Goal: Navigation & Orientation: Understand site structure

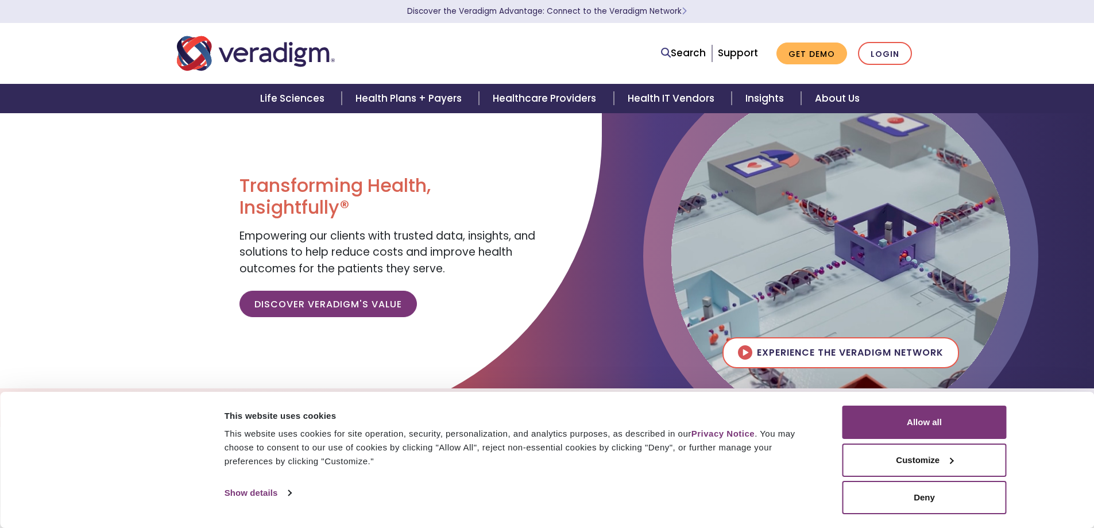
drag, startPoint x: 949, startPoint y: 418, endPoint x: 725, endPoint y: 382, distance: 226.7
click at [947, 418] on button "Allow all" at bounding box center [924, 421] width 164 height 33
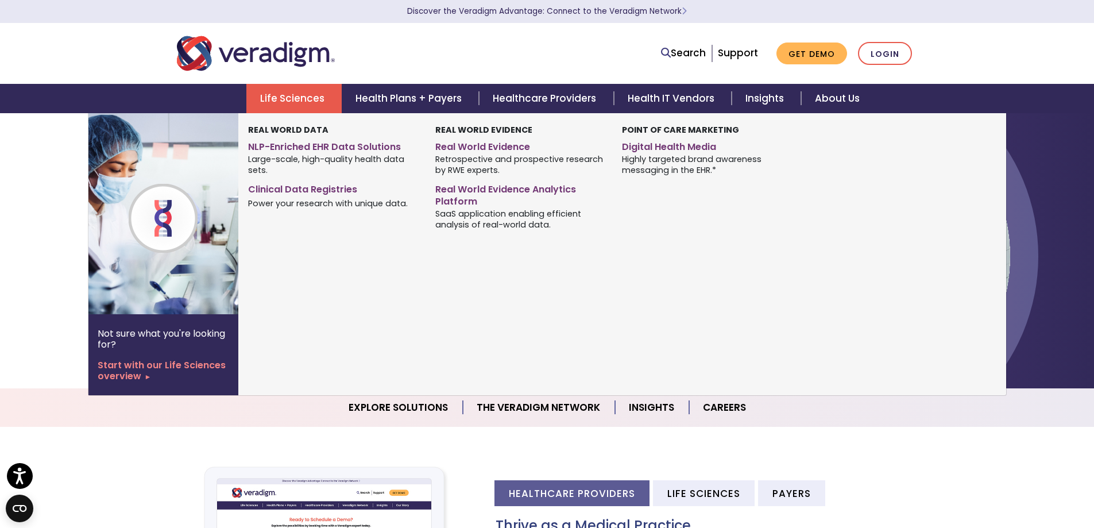
click at [304, 100] on link "Life Sciences" at bounding box center [293, 98] width 95 height 29
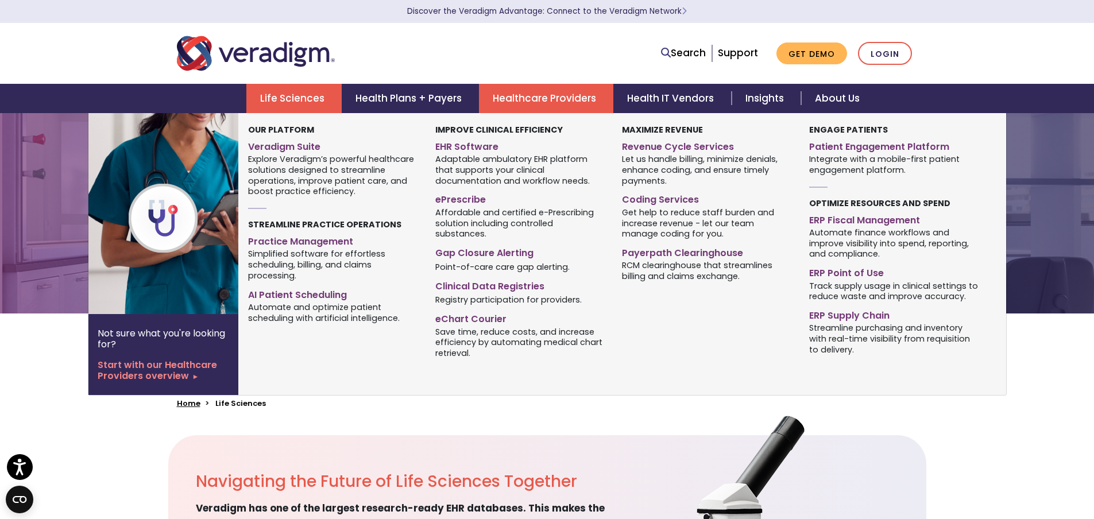
click at [491, 88] on link "Healthcare Providers" at bounding box center [546, 98] width 134 height 29
